Goal: Task Accomplishment & Management: Use online tool/utility

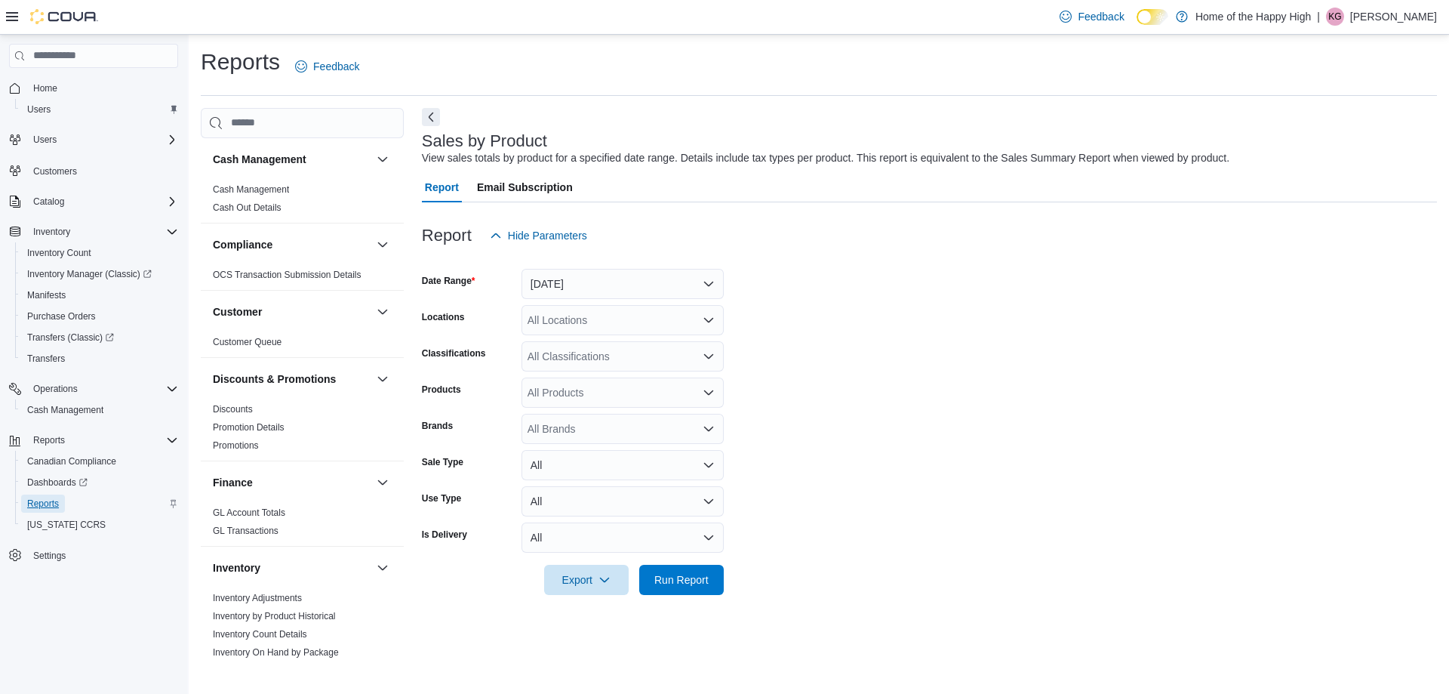
click at [56, 503] on span "Reports" at bounding box center [43, 503] width 32 height 12
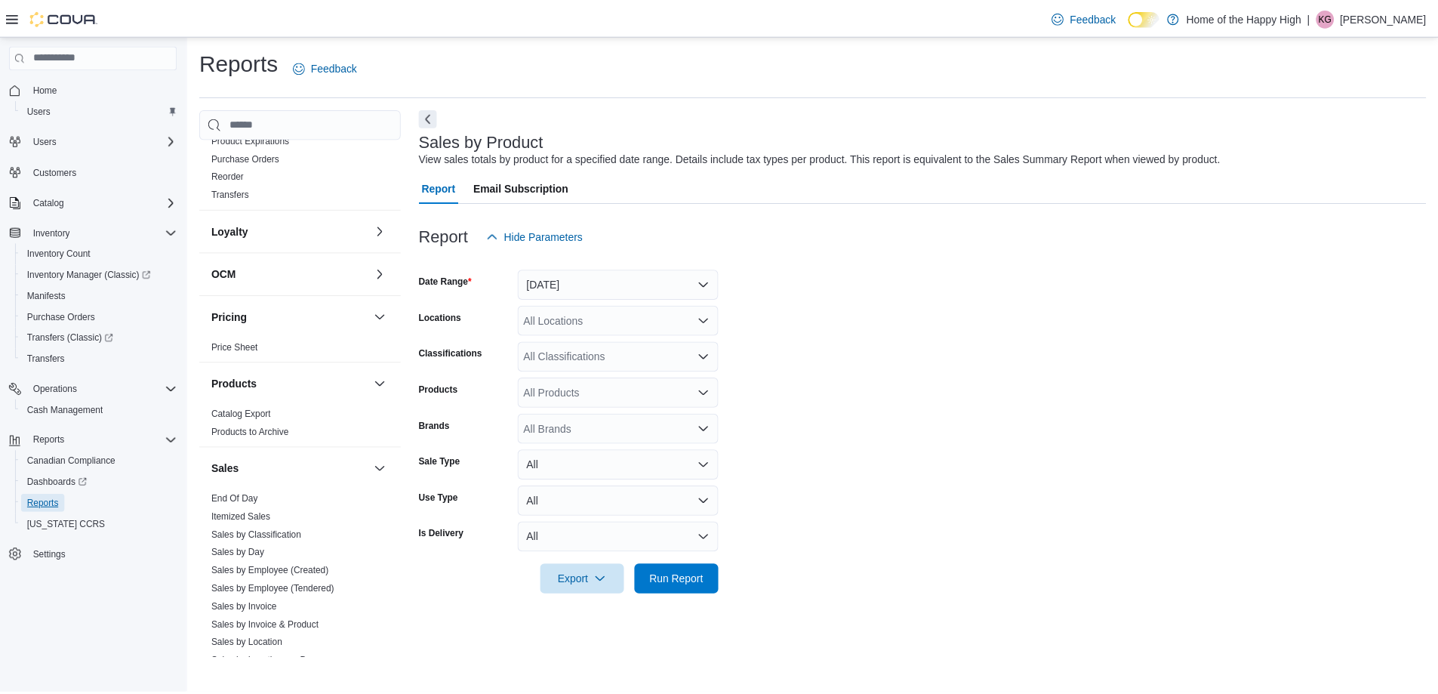
scroll to position [796, 0]
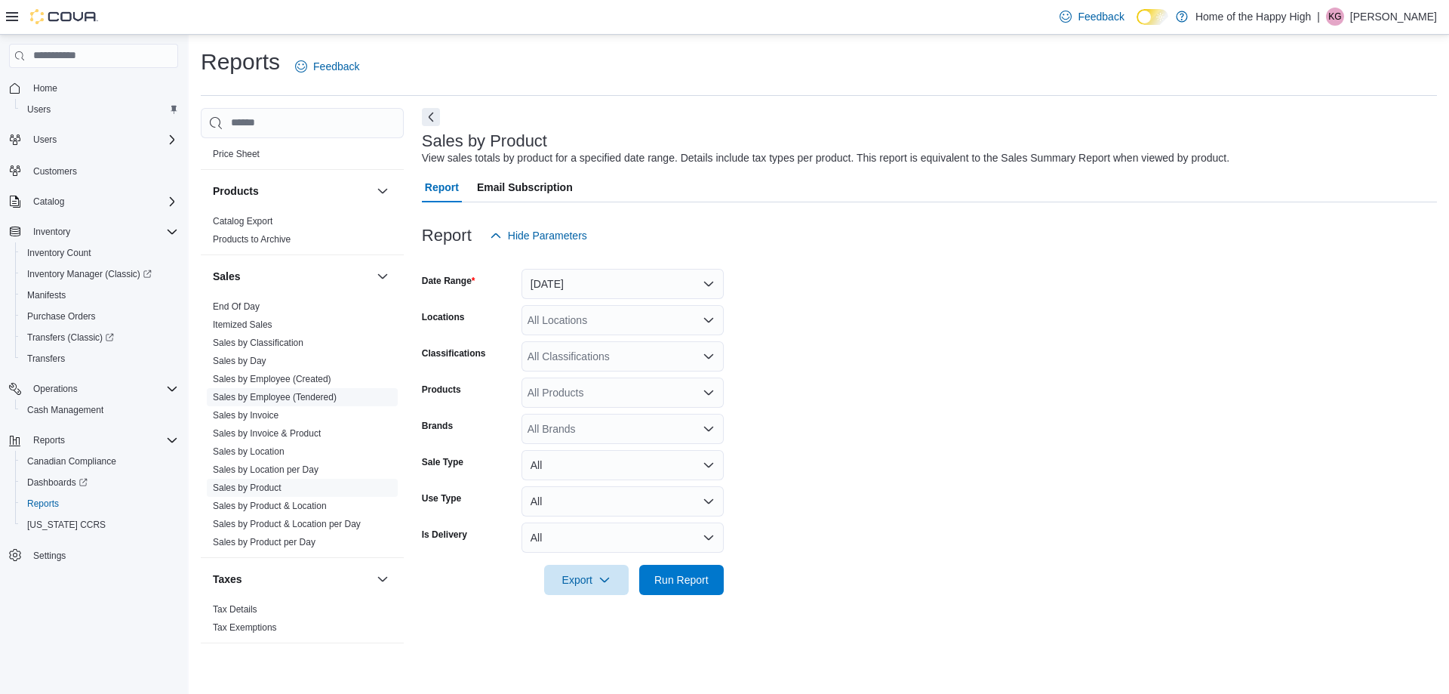
click at [291, 392] on link "Sales by Employee (Tendered)" at bounding box center [275, 397] width 124 height 11
click at [589, 282] on button "[DATE]" at bounding box center [622, 284] width 202 height 30
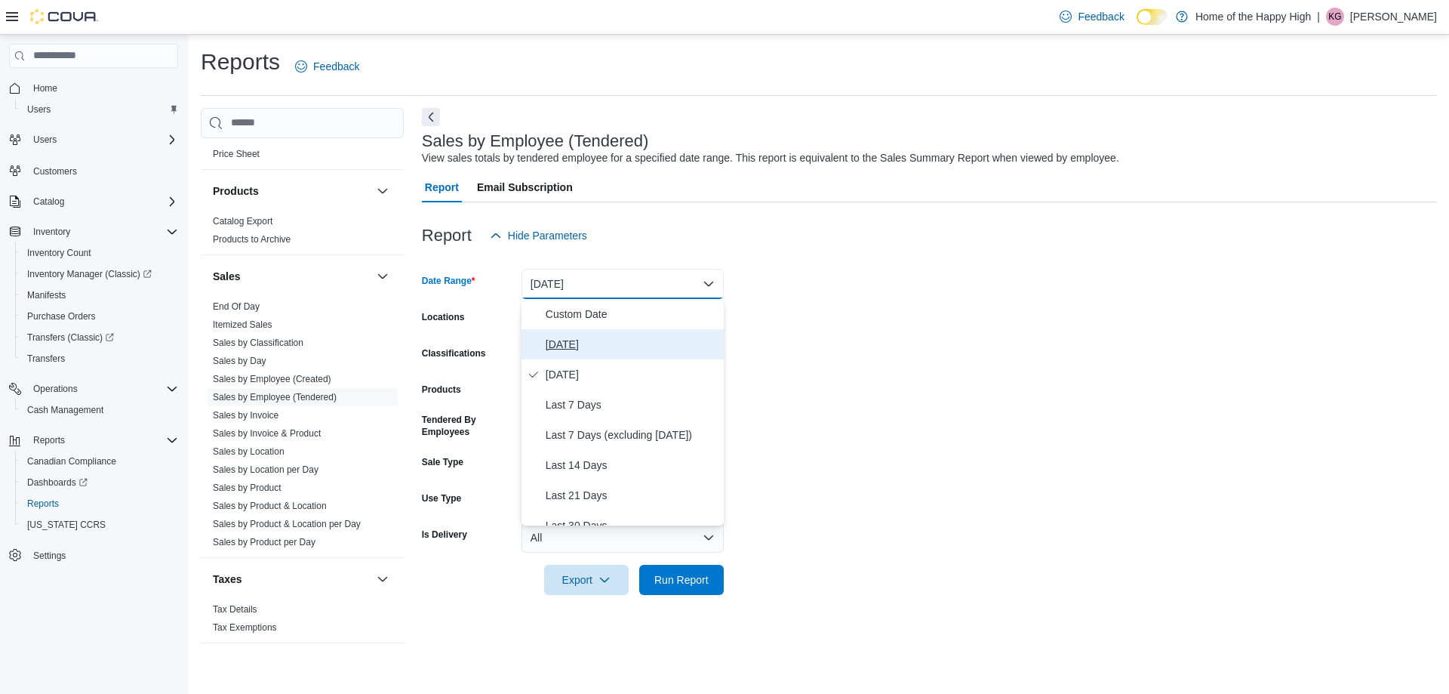
click at [592, 337] on span "[DATE]" at bounding box center [632, 344] width 172 height 18
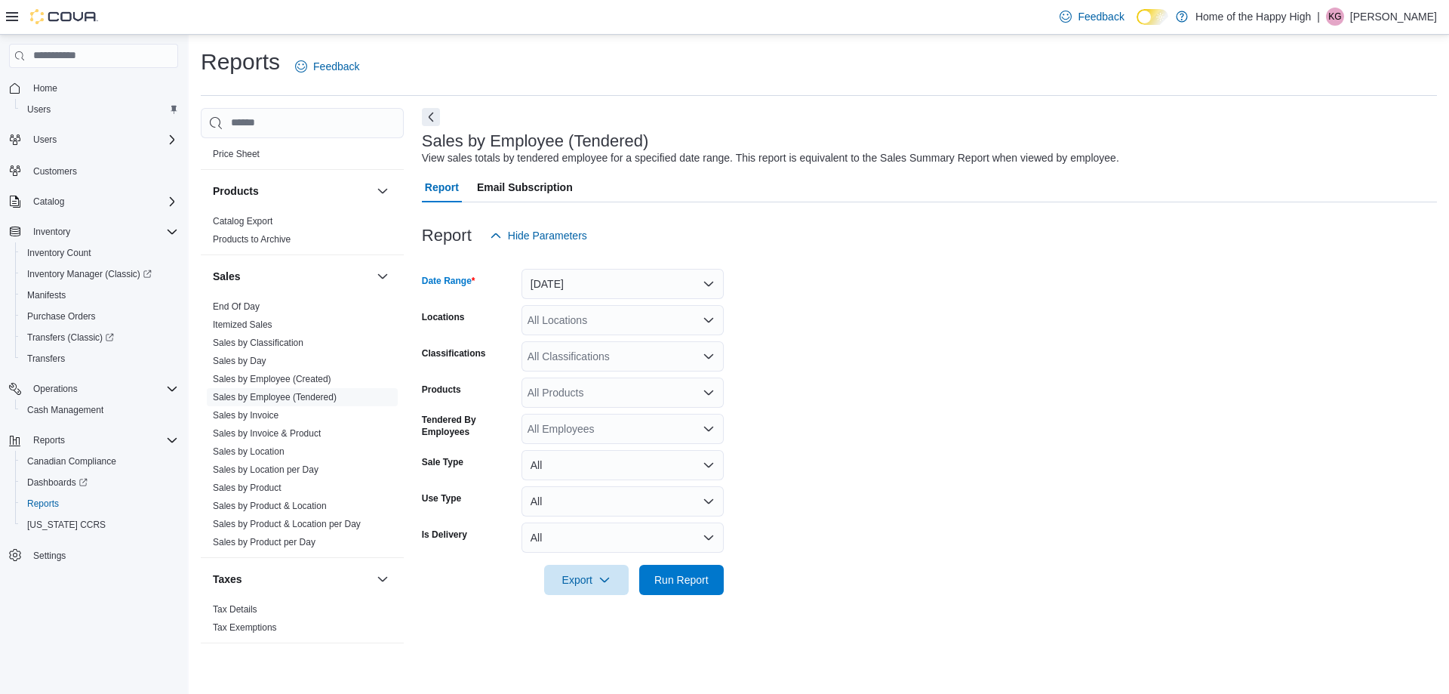
click at [549, 315] on div "All Locations" at bounding box center [622, 320] width 202 height 30
type input "****"
click at [613, 340] on span "[PERSON_NAME][GEOGRAPHIC_DATA] - Fire & Flower" at bounding box center [718, 345] width 269 height 15
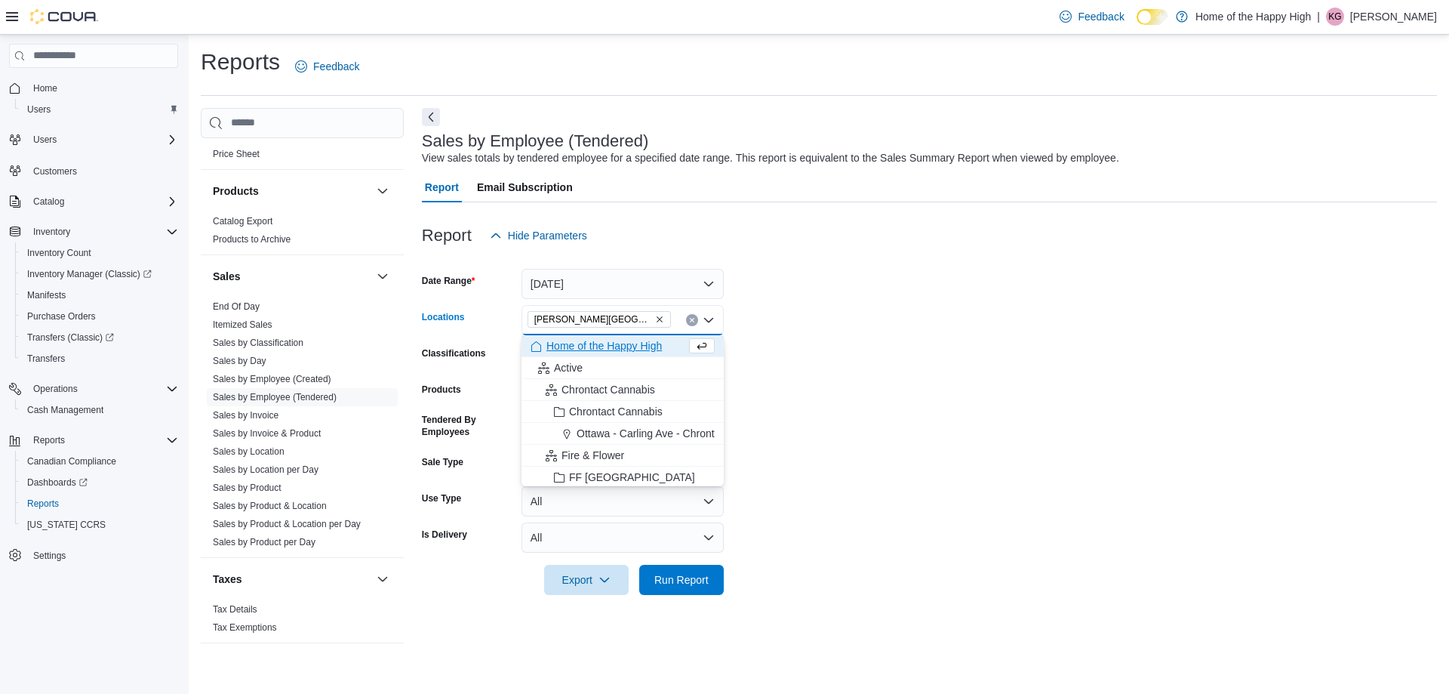
click at [804, 536] on form "Date Range [DATE] Locations [GEOGRAPHIC_DATA][PERSON_NAME][GEOGRAPHIC_DATA] - F…" at bounding box center [929, 423] width 1015 height 344
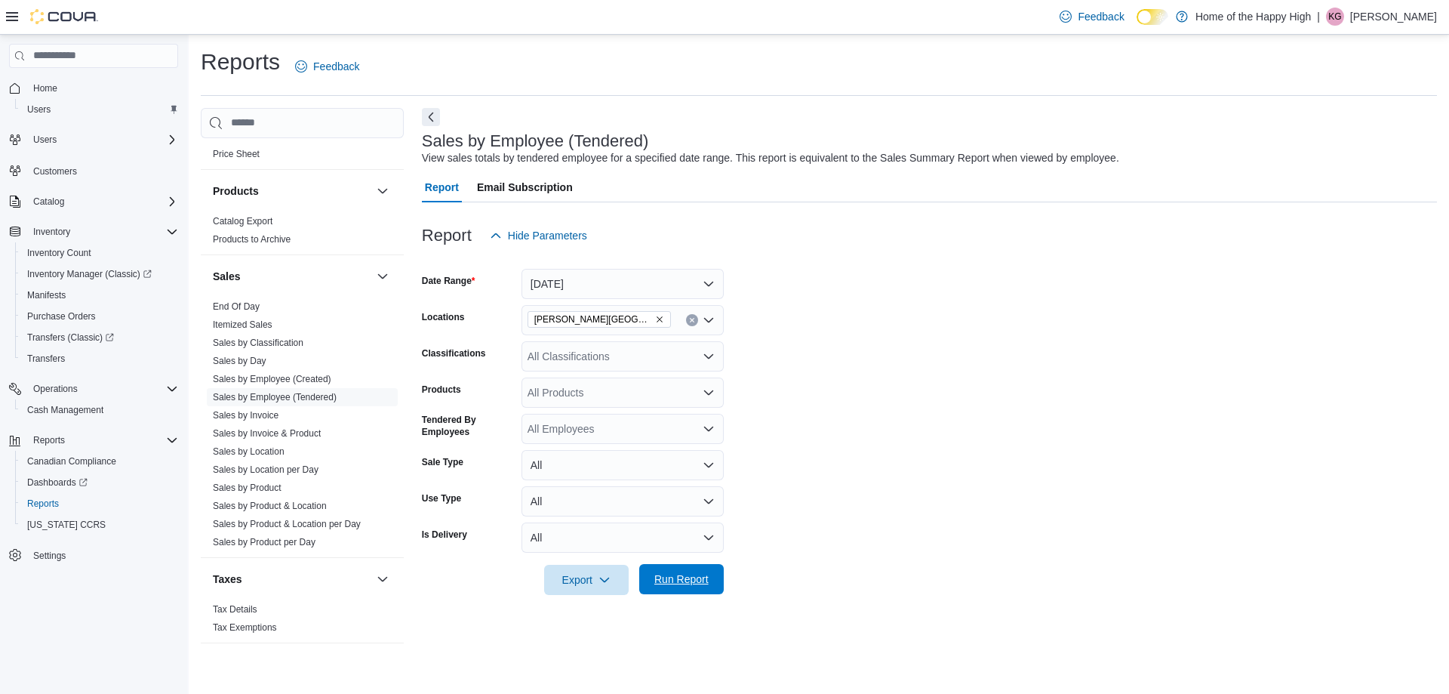
click at [693, 580] on span "Run Report" at bounding box center [681, 578] width 54 height 15
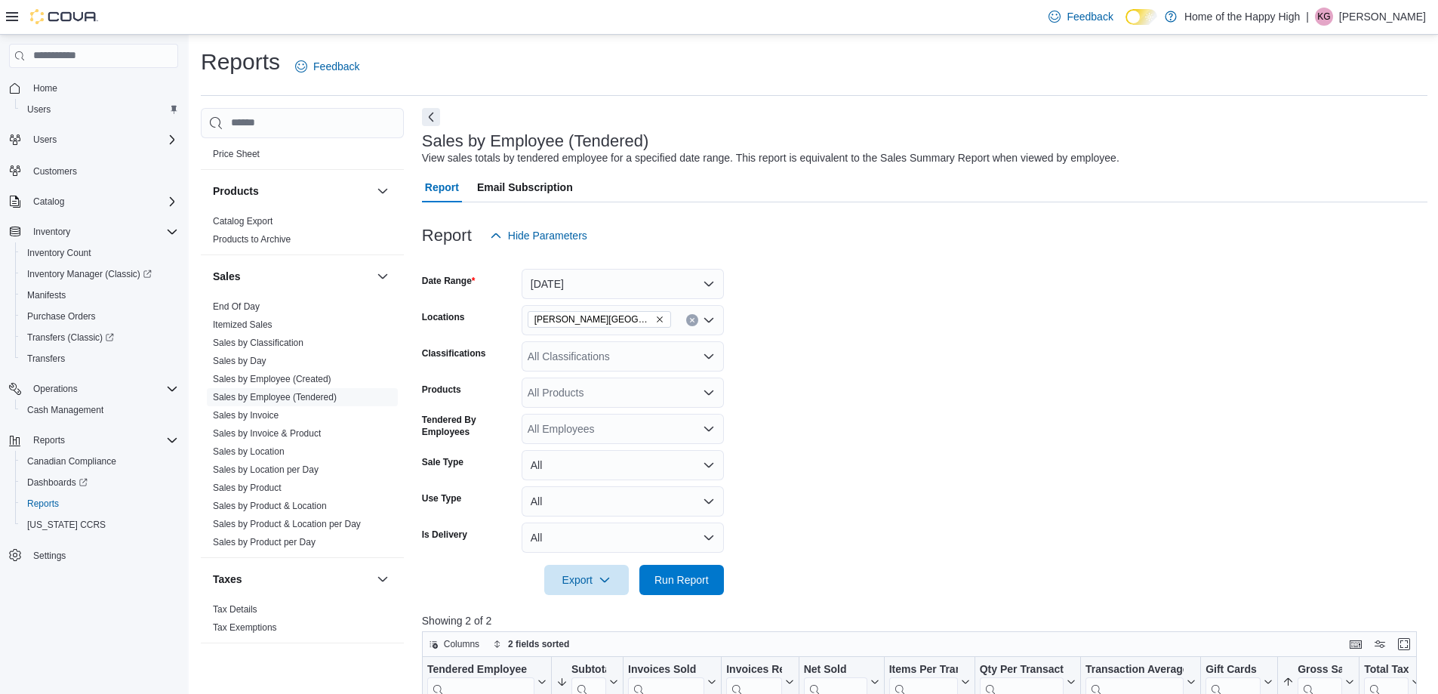
scroll to position [302, 0]
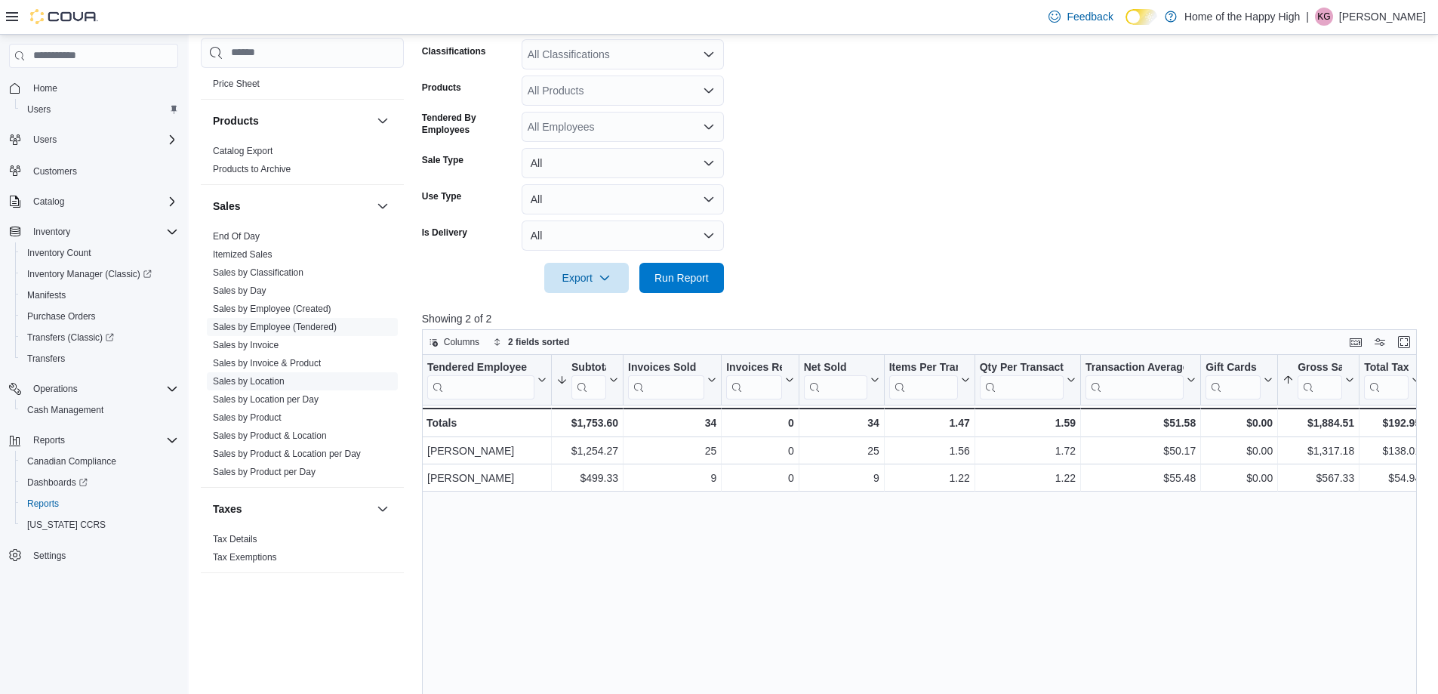
click at [266, 377] on link "Sales by Location" at bounding box center [249, 381] width 72 height 11
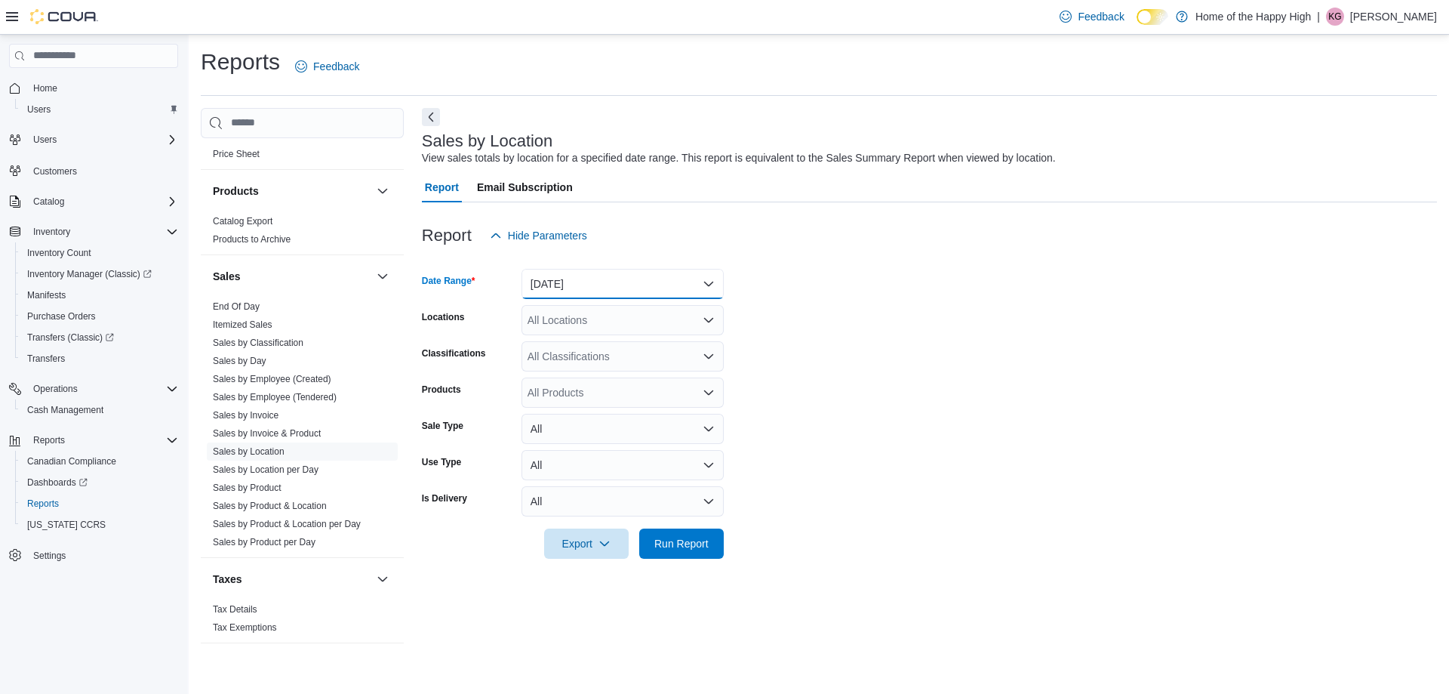
click at [560, 291] on button "[DATE]" at bounding box center [622, 284] width 202 height 30
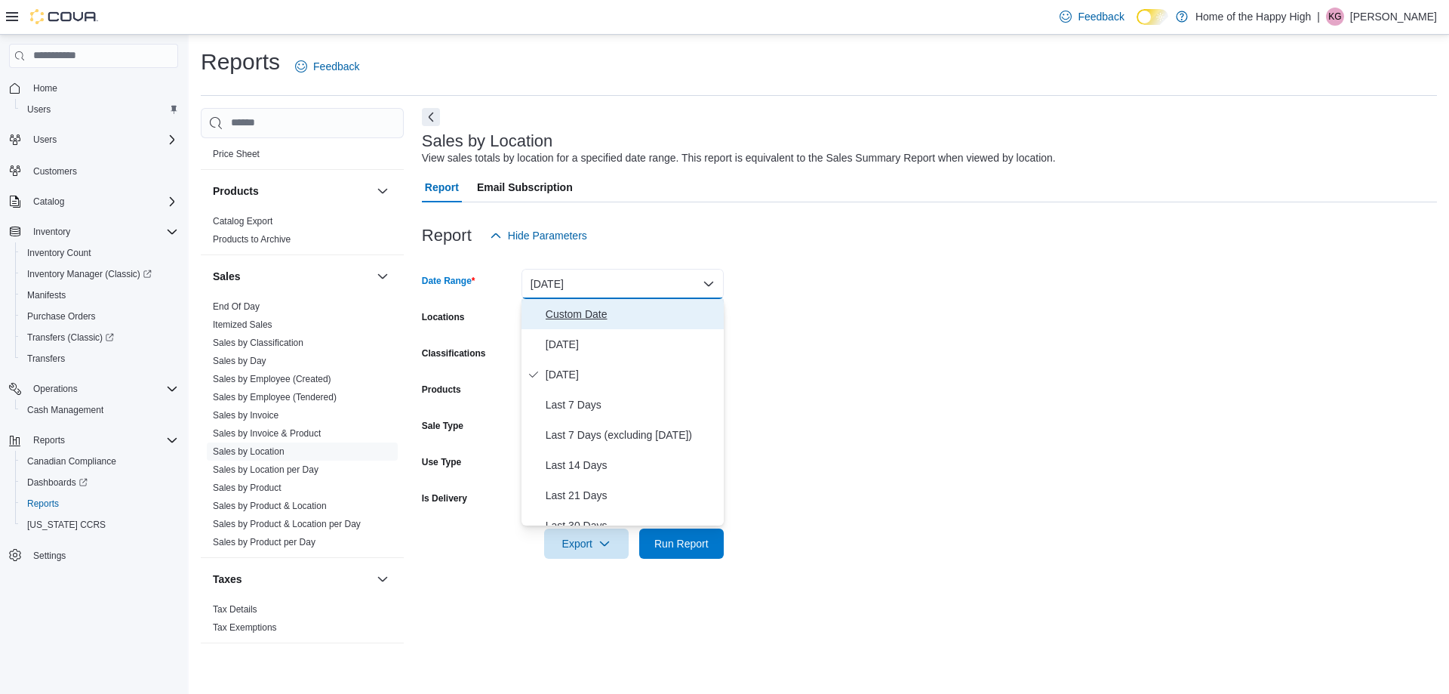
click at [568, 313] on span "Custom Date" at bounding box center [632, 314] width 172 height 18
